Goal: Transaction & Acquisition: Purchase product/service

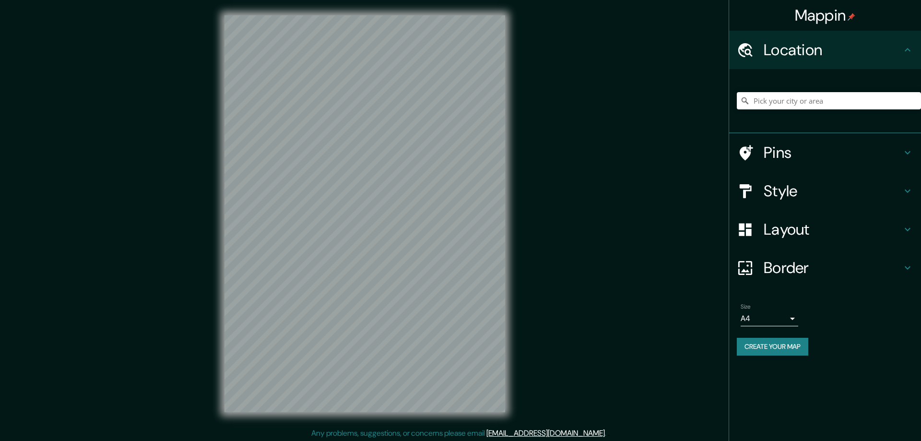
click at [764, 193] on h4 "Style" at bounding box center [832, 190] width 138 height 19
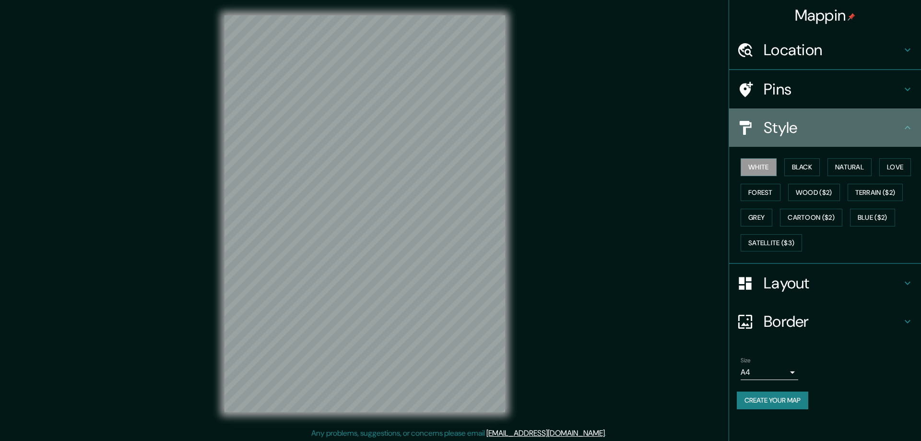
click at [768, 147] on div "Style" at bounding box center [825, 127] width 192 height 38
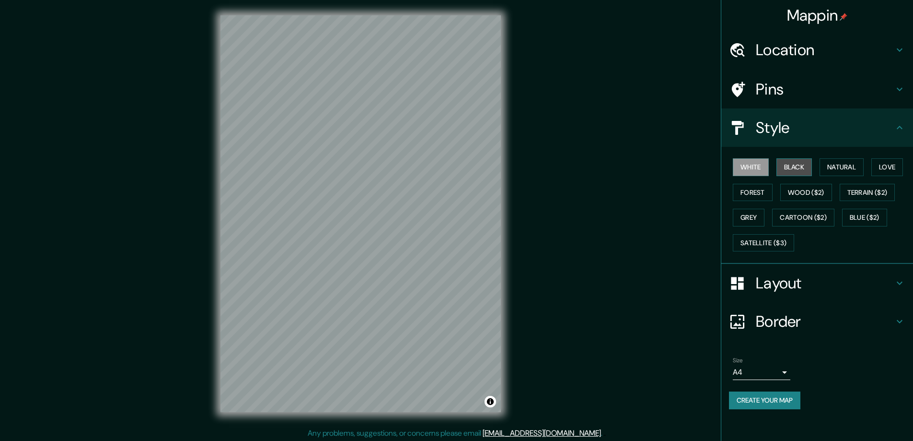
click at [793, 162] on button "Black" at bounding box center [795, 167] width 36 height 18
click at [770, 282] on h4 "Layout" at bounding box center [825, 282] width 138 height 19
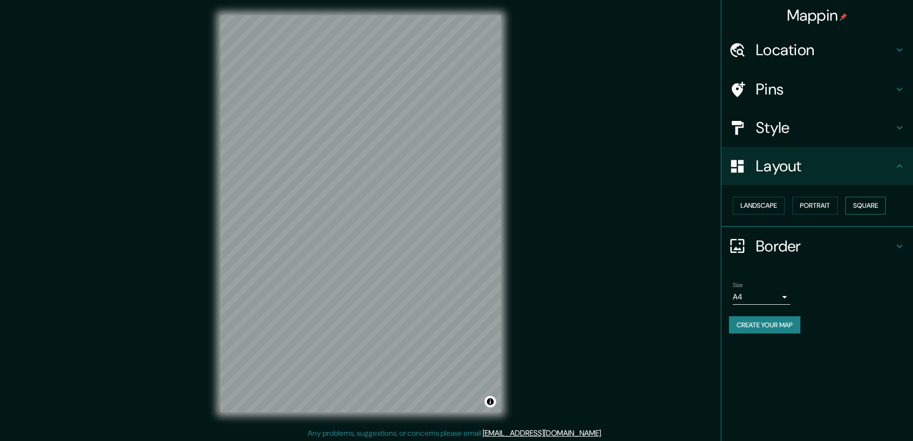
click at [867, 204] on button "Square" at bounding box center [866, 206] width 40 height 18
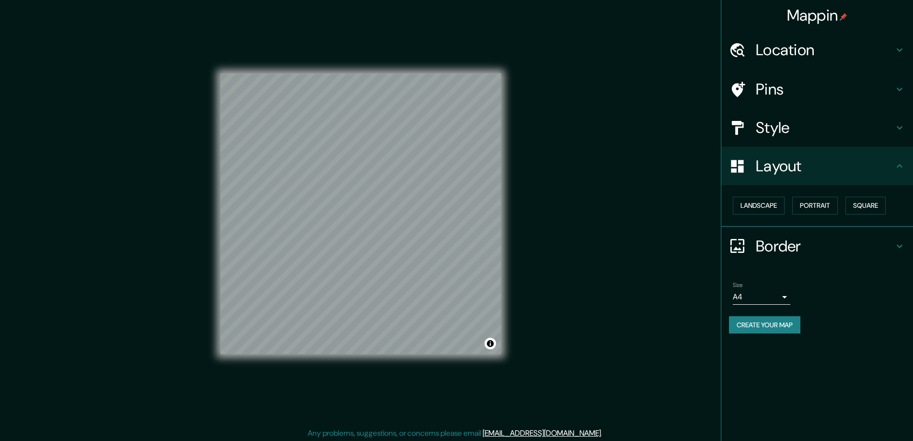
click at [783, 298] on body "Mappin Location Pins Style Layout Landscape Portrait Square Border Choose a bor…" at bounding box center [456, 220] width 913 height 441
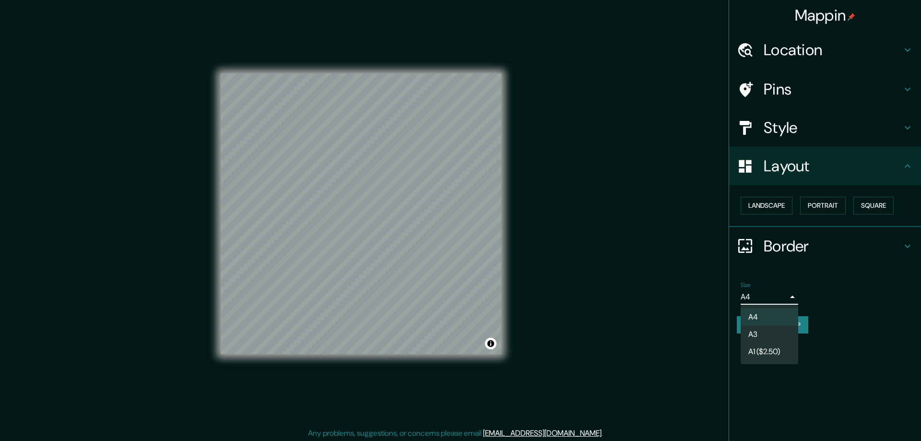
click at [749, 332] on li "A3" at bounding box center [769, 334] width 58 height 17
type input "a4"
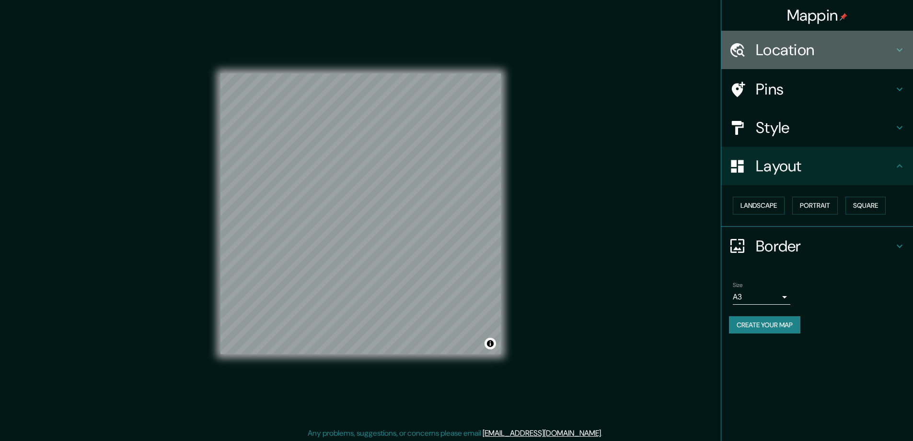
click at [767, 48] on h4 "Location" at bounding box center [825, 49] width 138 height 19
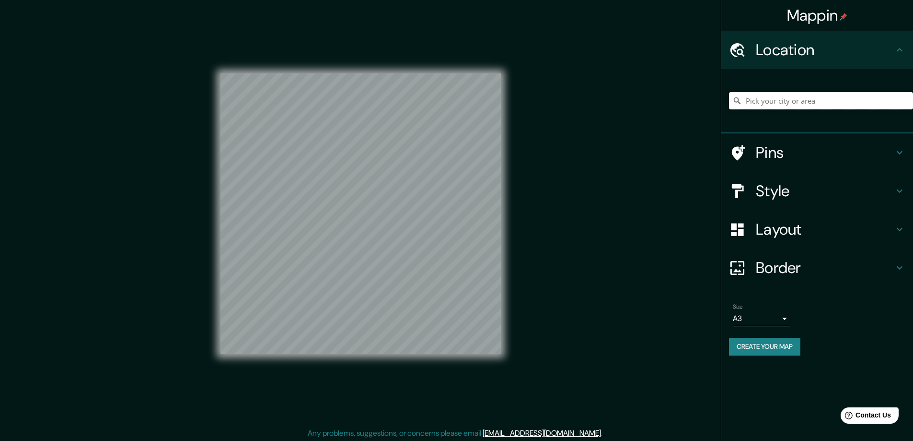
paste input "[STREET_ADDRESS]"
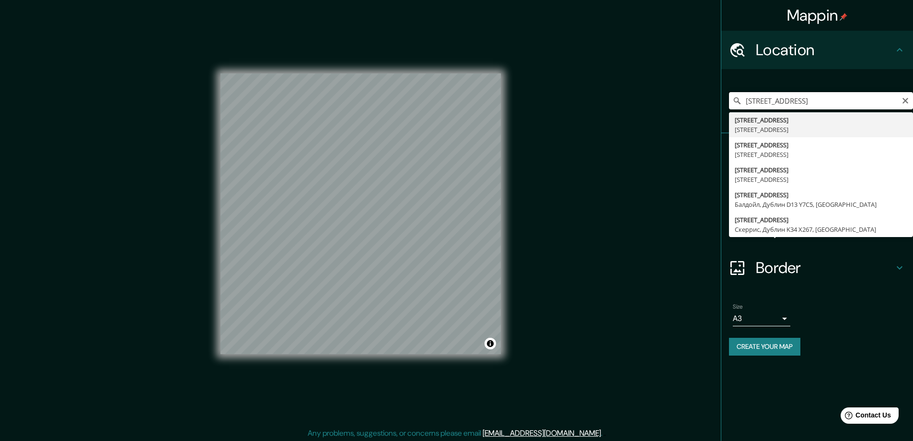
drag, startPoint x: 843, startPoint y: 102, endPoint x: 881, endPoint y: 97, distance: 38.2
click at [902, 101] on div "[STREET_ADDRESS] [STREET_ADDRESS][GEOGRAPHIC_DATA][STREET_ADDRESS][STREET_ADDRE…" at bounding box center [821, 100] width 184 height 17
click at [839, 100] on input "[STREET_ADDRESS]" at bounding box center [821, 100] width 184 height 17
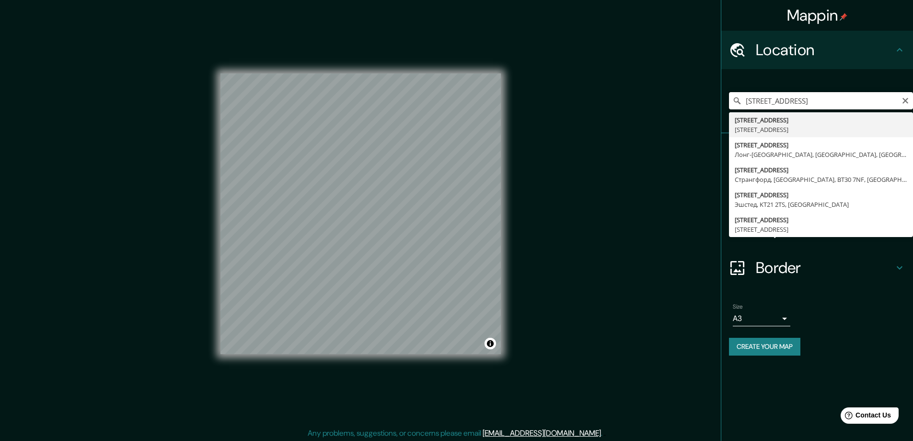
paste input ", [GEOGRAPHIC_DATA], [GEOGRAPHIC_DATA]"
drag, startPoint x: 810, startPoint y: 100, endPoint x: 905, endPoint y: 104, distance: 94.5
click at [905, 104] on div "[STREET_ADDRESS] [STREET_ADDRESS][GEOGRAPHIC_DATA][STREET_ADDRESS][STREET_ADDRE…" at bounding box center [821, 100] width 184 height 17
click at [869, 99] on input "[STREET_ADDRESS]" at bounding box center [821, 100] width 184 height 17
drag, startPoint x: 869, startPoint y: 100, endPoint x: 815, endPoint y: 103, distance: 54.3
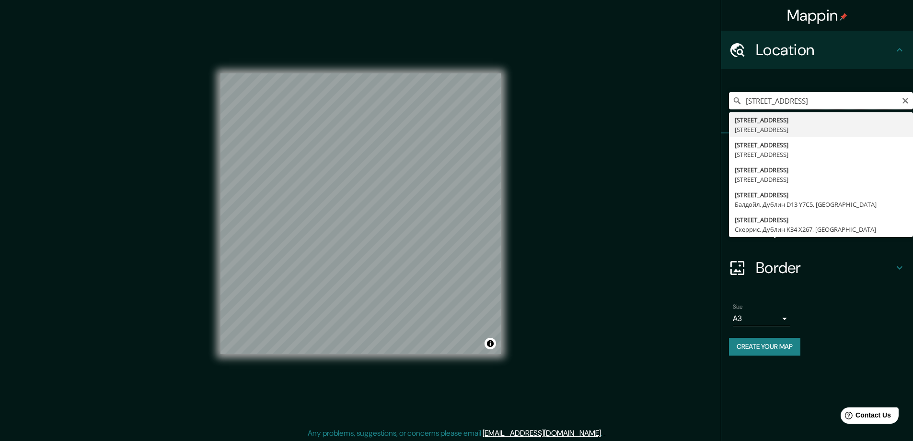
click at [815, 103] on input "[STREET_ADDRESS]" at bounding box center [821, 100] width 184 height 17
drag, startPoint x: 850, startPoint y: 104, endPoint x: 811, endPoint y: 102, distance: 38.9
click at [811, 102] on input "[STREET_ADDRESS]" at bounding box center [821, 100] width 184 height 17
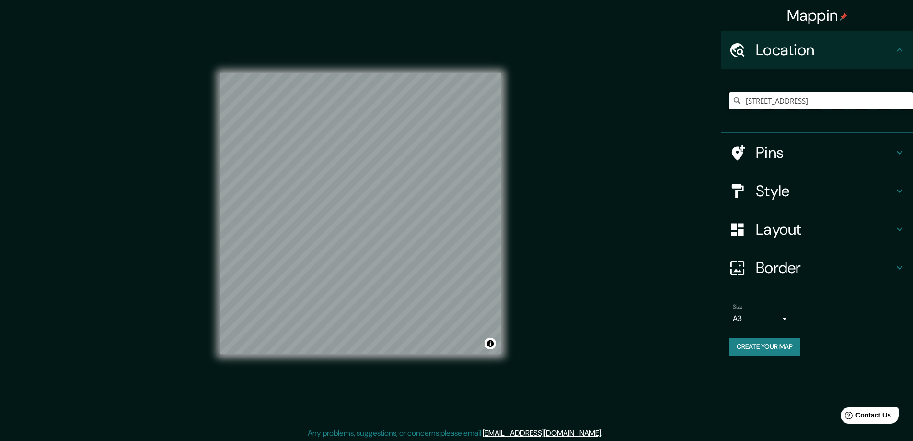
click at [815, 101] on input "[STREET_ADDRESS]" at bounding box center [821, 100] width 184 height 17
click at [816, 100] on input "[STREET_ADDRESS]" at bounding box center [821, 100] width 184 height 17
paste input "Firhouse, [GEOGRAPHIC_DATA], [GEOGRAPHIC_DATA]"
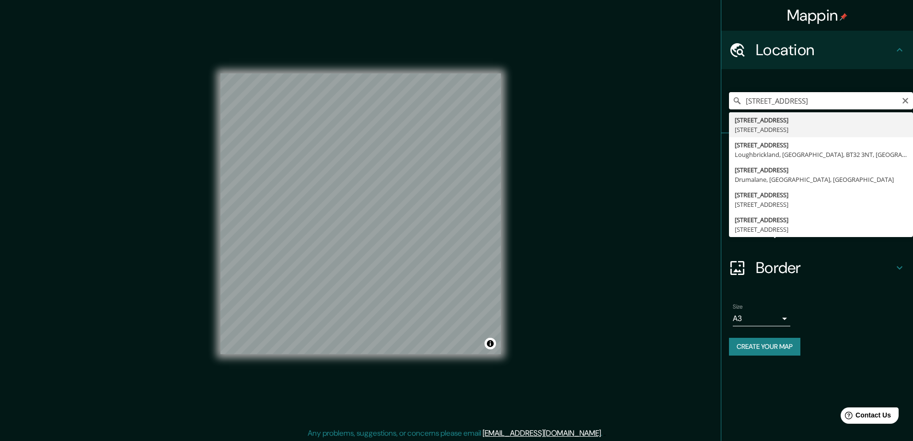
drag, startPoint x: 846, startPoint y: 101, endPoint x: 814, endPoint y: 101, distance: 32.6
click at [814, 101] on input "[STREET_ADDRESS]" at bounding box center [821, 100] width 184 height 17
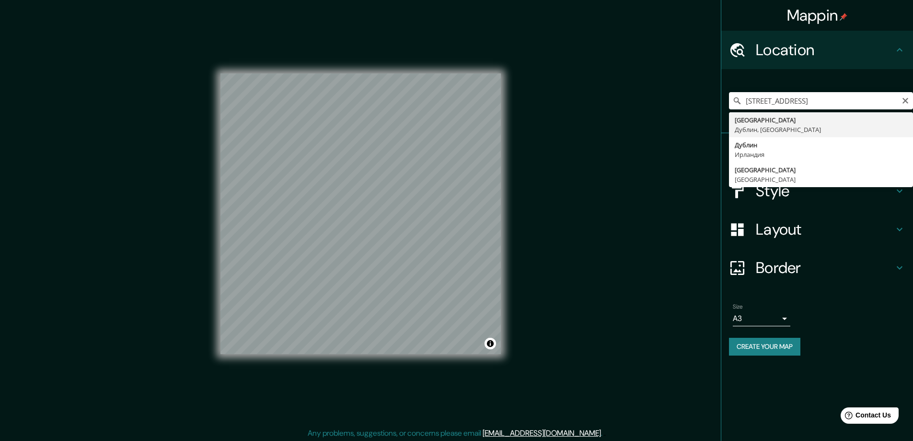
type input "[GEOGRAPHIC_DATA], [GEOGRAPHIC_DATA], [GEOGRAPHIC_DATA]"
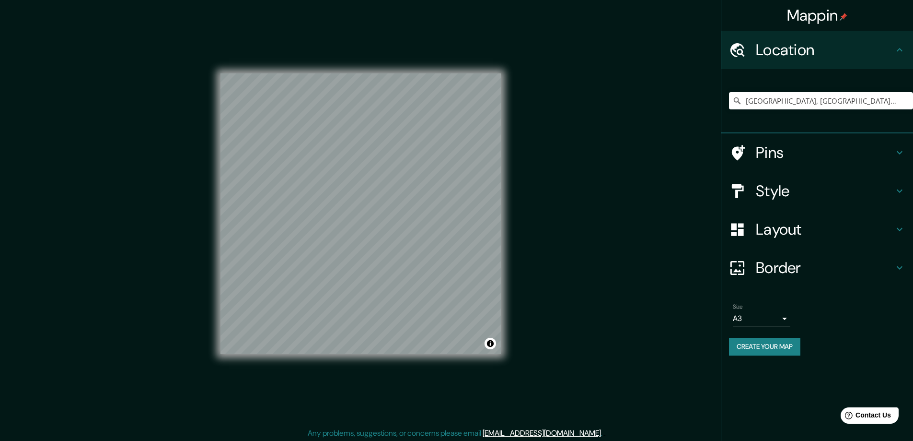
click at [764, 353] on button "Create your map" at bounding box center [764, 347] width 71 height 18
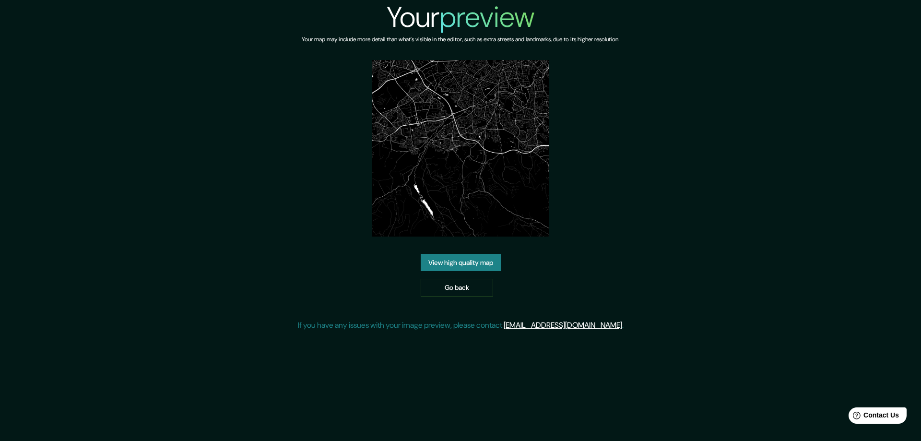
click at [437, 259] on link "View high quality map" at bounding box center [460, 263] width 80 height 18
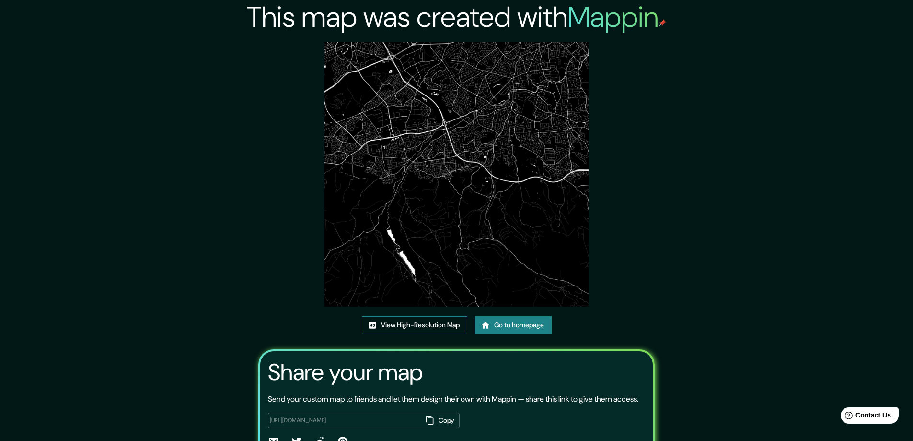
click at [385, 326] on link "View High-Resolution Map" at bounding box center [414, 325] width 105 height 18
click at [503, 325] on link "Go to homepage" at bounding box center [513, 325] width 77 height 18
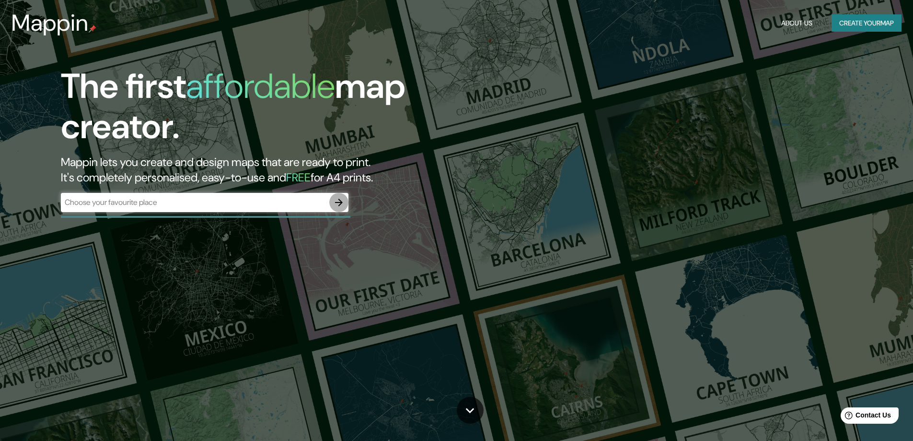
click at [340, 202] on icon "button" at bounding box center [339, 202] width 8 height 8
